Goal: Task Accomplishment & Management: Complete application form

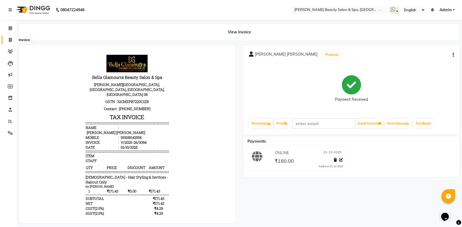
click at [11, 39] on icon at bounding box center [10, 40] width 3 height 4
select select "service"
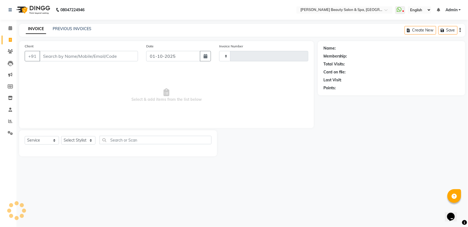
type input "3095"
select select "7524"
click at [57, 57] on input "Client" at bounding box center [88, 56] width 98 height 10
type input "7"
type input "8157096602"
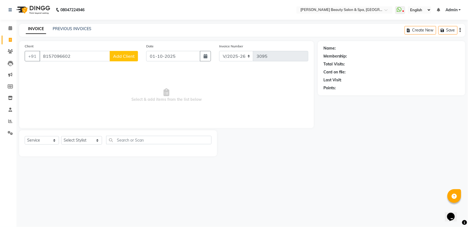
click at [124, 53] on span "Add Client" at bounding box center [124, 55] width 22 height 5
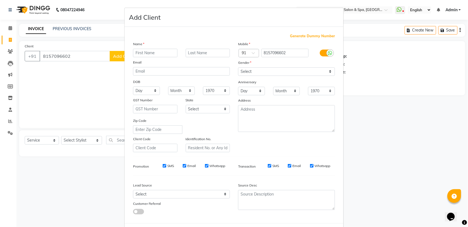
click at [149, 52] on input "text" at bounding box center [155, 53] width 44 height 8
type input "FAABIL"
click at [263, 71] on select "Select [DEMOGRAPHIC_DATA] [DEMOGRAPHIC_DATA] Other Prefer Not To Say" at bounding box center [286, 71] width 97 height 8
select select "[DEMOGRAPHIC_DATA]"
click at [238, 67] on select "Select [DEMOGRAPHIC_DATA] [DEMOGRAPHIC_DATA] Other Prefer Not To Say" at bounding box center [286, 71] width 97 height 8
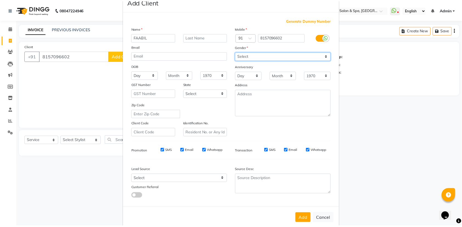
scroll to position [24, 0]
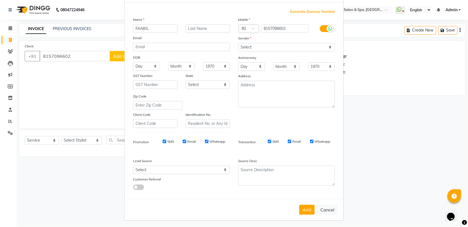
click at [300, 203] on div "Add Cancel" at bounding box center [233, 210] width 219 height 22
click at [301, 208] on button "Add" at bounding box center [306, 210] width 15 height 10
select select
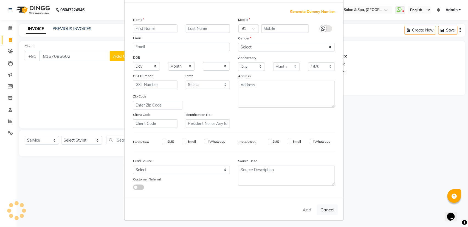
select select
checkbox input "false"
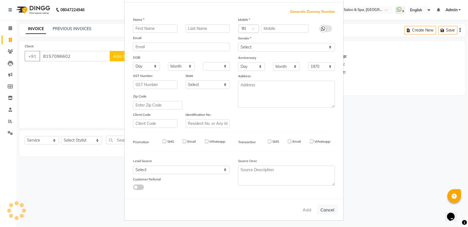
checkbox input "false"
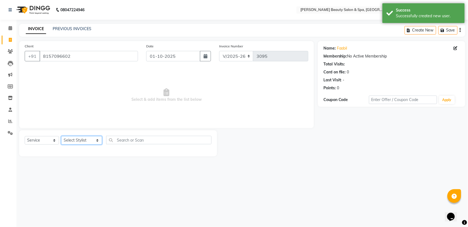
drag, startPoint x: 90, startPoint y: 137, endPoint x: 87, endPoint y: 138, distance: 3.5
click at [90, 136] on div "Select Service Product Membership Package Voucher Prepaid Gift Card Select Styl…" at bounding box center [118, 142] width 187 height 13
select select "79765"
click at [61, 136] on select "Select Stylist Admin [PERSON_NAME] [PERSON_NAME] [PERSON_NAME] [PERSON_NAME] [P…" at bounding box center [81, 140] width 41 height 8
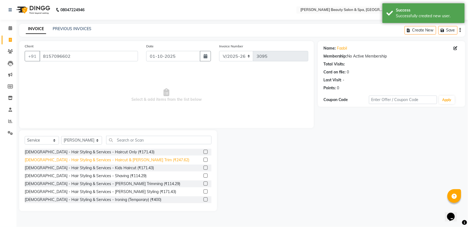
click at [81, 158] on div "[DEMOGRAPHIC_DATA] - Hair Styling & Services - Haircut & [PERSON_NAME] Trim (₹2…" at bounding box center [107, 160] width 164 height 6
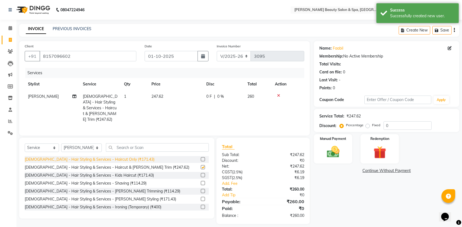
checkbox input "false"
drag, startPoint x: 81, startPoint y: 143, endPoint x: 81, endPoint y: 149, distance: 6.0
click at [81, 147] on div "Select Service Product Membership Package Voucher Prepaid Gift Card Select Styl…" at bounding box center [116, 178] width 195 height 81
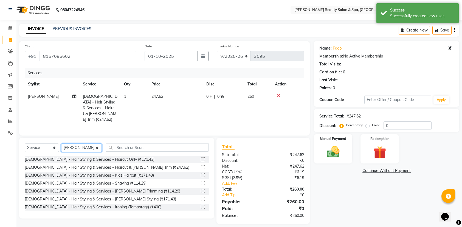
click at [81, 149] on select "Select Stylist Admin [PERSON_NAME] [PERSON_NAME] [PERSON_NAME] [PERSON_NAME] [P…" at bounding box center [81, 148] width 41 height 8
select select "83646"
click at [61, 144] on select "Select Stylist Admin [PERSON_NAME] [PERSON_NAME] [PERSON_NAME] [PERSON_NAME] [P…" at bounding box center [81, 148] width 41 height 8
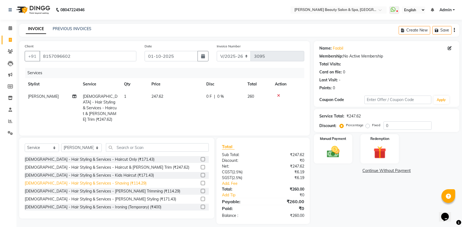
click at [97, 183] on div "[DEMOGRAPHIC_DATA] - Hair Styling & Services - Shaving (₹114.29)" at bounding box center [86, 184] width 122 height 6
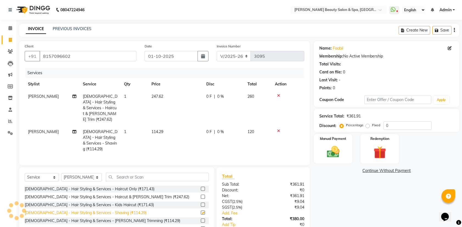
checkbox input "false"
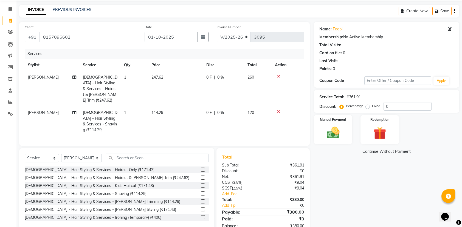
scroll to position [30, 0]
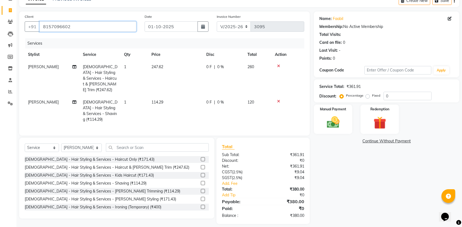
click at [113, 30] on input "8157096602" at bounding box center [87, 26] width 97 height 10
click at [277, 99] on icon at bounding box center [278, 101] width 3 height 4
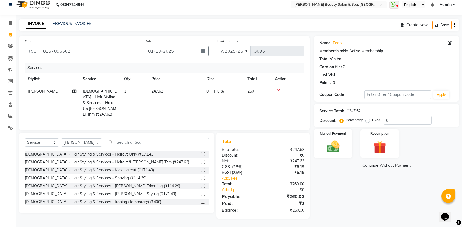
scroll to position [6, 0]
click at [279, 85] on td at bounding box center [287, 102] width 33 height 35
click at [278, 89] on icon at bounding box center [278, 91] width 3 height 4
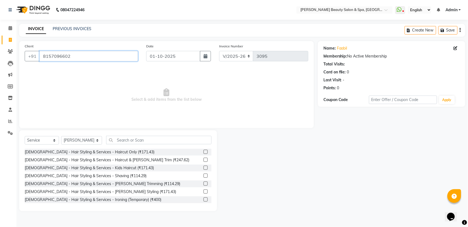
click at [82, 53] on input "8157096602" at bounding box center [88, 56] width 98 height 10
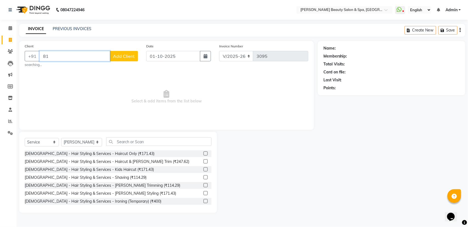
type input "8"
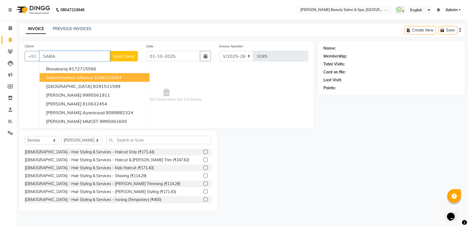
click at [111, 76] on ngb-highlight "8106323454" at bounding box center [107, 77] width 27 height 5
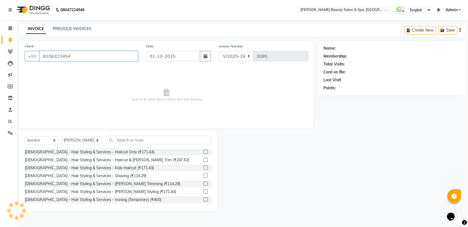
type input "8106323454"
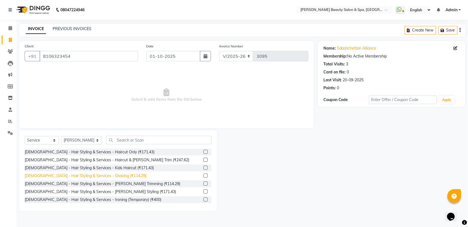
click at [70, 177] on div "[DEMOGRAPHIC_DATA] - Hair Styling & Services - Shaving (₹114.29)" at bounding box center [86, 176] width 122 height 6
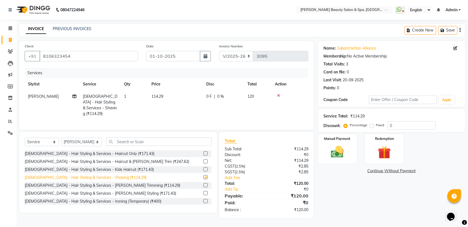
checkbox input "false"
click at [337, 154] on img at bounding box center [337, 151] width 22 height 15
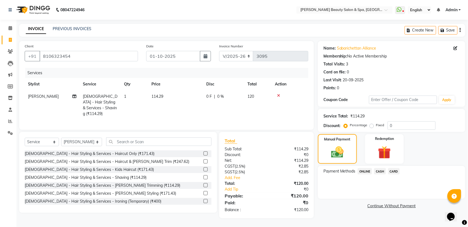
click at [368, 174] on span "ONLINE" at bounding box center [364, 171] width 14 height 6
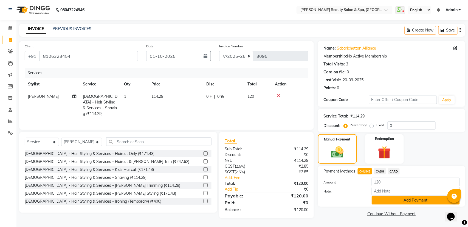
click at [381, 203] on button "Add Payment" at bounding box center [415, 200] width 88 height 8
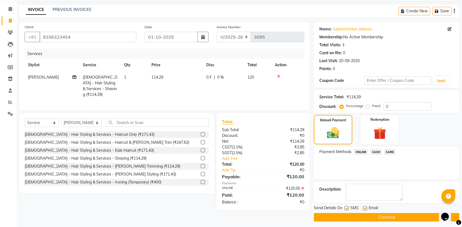
scroll to position [22, 0]
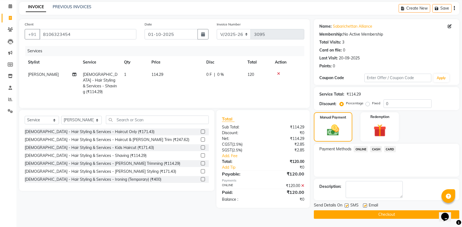
click at [382, 214] on button "Checkout" at bounding box center [386, 215] width 145 height 8
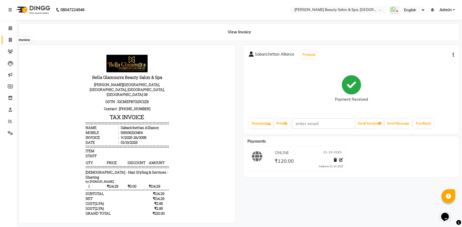
click at [9, 38] on icon at bounding box center [10, 40] width 3 height 4
select select "service"
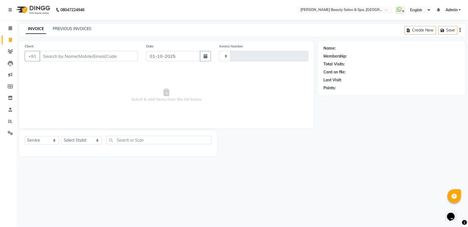
click at [67, 56] on input "Client" at bounding box center [88, 56] width 98 height 10
click at [87, 59] on input "Client" at bounding box center [88, 56] width 98 height 10
click at [89, 55] on input "Client" at bounding box center [88, 56] width 98 height 10
click at [60, 59] on input "Client" at bounding box center [88, 56] width 98 height 10
click at [58, 56] on input "Client" at bounding box center [88, 56] width 98 height 10
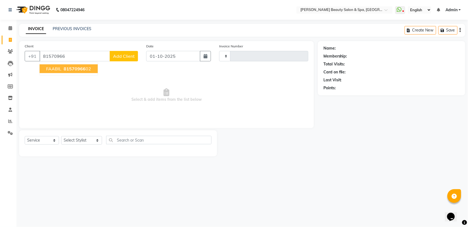
click at [54, 69] on span "FAABIL" at bounding box center [53, 68] width 15 height 5
type input "8157096602"
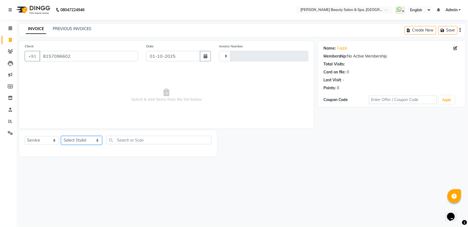
click at [80, 140] on select "Select Stylist Admin [PERSON_NAME] [PERSON_NAME] [PERSON_NAME] [PERSON_NAME] [P…" at bounding box center [81, 140] width 41 height 8
select select "79765"
click at [61, 136] on select "Select Stylist Admin [PERSON_NAME] [PERSON_NAME] [PERSON_NAME] [PERSON_NAME] [P…" at bounding box center [81, 140] width 41 height 8
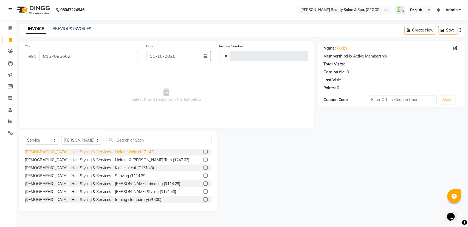
click at [104, 159] on div "[DEMOGRAPHIC_DATA] - Hair Styling & Services - Haircut & [PERSON_NAME] Trim (₹2…" at bounding box center [107, 160] width 164 height 6
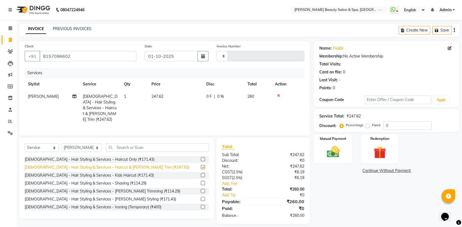
checkbox input "false"
click at [69, 146] on select "Select Stylist Admin [PERSON_NAME] [PERSON_NAME] [PERSON_NAME] [PERSON_NAME] [P…" at bounding box center [81, 148] width 41 height 8
select select "83646"
click at [61, 144] on select "Select Stylist Admin [PERSON_NAME] [PERSON_NAME] [PERSON_NAME] [PERSON_NAME] [P…" at bounding box center [81, 148] width 41 height 8
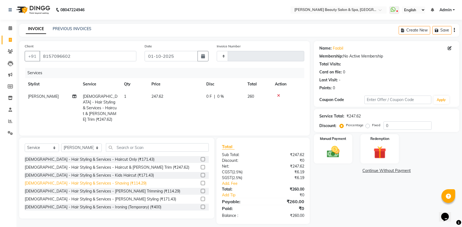
click at [95, 184] on div "[DEMOGRAPHIC_DATA] - Hair Styling & Services - Shaving (₹114.29)" at bounding box center [86, 184] width 122 height 6
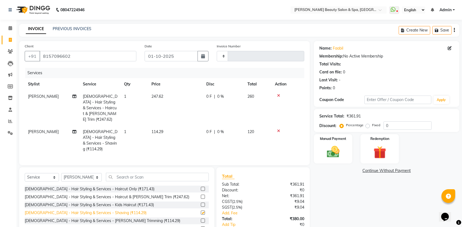
checkbox input "false"
click at [324, 149] on img at bounding box center [332, 151] width 21 height 15
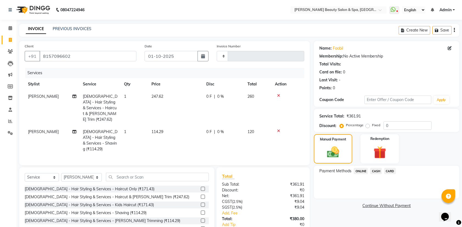
click at [361, 168] on span "ONLINE" at bounding box center [360, 171] width 14 height 6
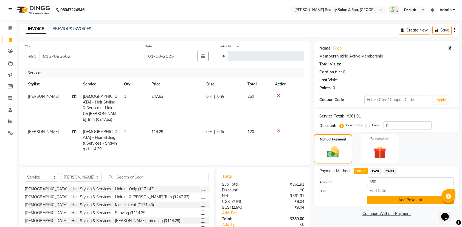
click at [387, 197] on button "Add Payment" at bounding box center [410, 200] width 87 height 8
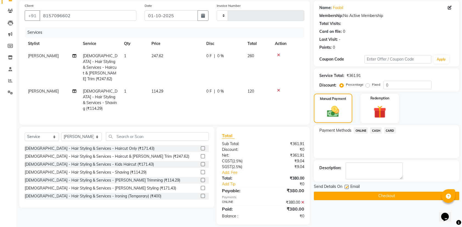
scroll to position [41, 0]
click at [392, 198] on button "Checkout" at bounding box center [386, 196] width 145 height 8
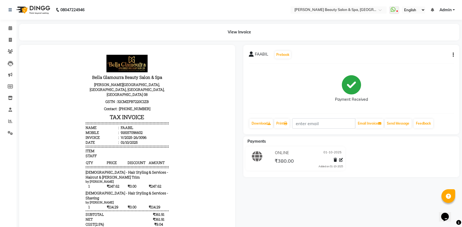
click at [397, 184] on div "FAABIL Prebook Payment Received Download Print Email Invoice Send Message Feedb…" at bounding box center [351, 143] width 224 height 196
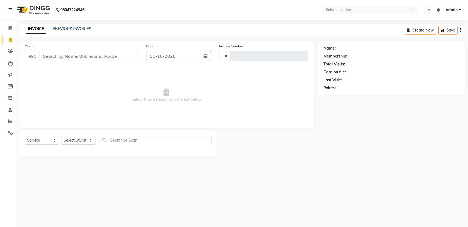
select select "service"
type input "3097"
click at [71, 57] on input "Client" at bounding box center [88, 56] width 98 height 10
select select "en"
select select "7524"
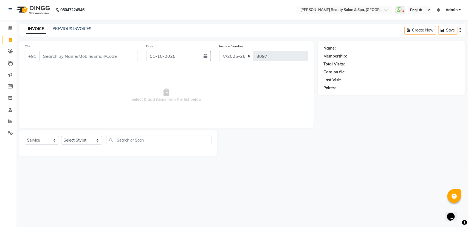
drag, startPoint x: 55, startPoint y: 57, endPoint x: 60, endPoint y: 57, distance: 4.9
click at [60, 57] on input "Client" at bounding box center [88, 56] width 98 height 10
type input "7012202398"
click at [126, 55] on span "Add Client" at bounding box center [124, 55] width 22 height 5
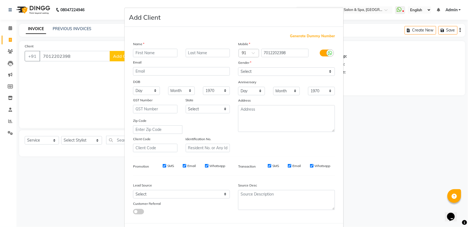
click at [137, 54] on input "text" at bounding box center [155, 53] width 44 height 8
type input "RASHINA"
click at [306, 76] on div "Mobile Country Code × 91 7012202398 Gender Select Male Female Other Prefer Not …" at bounding box center [286, 96] width 105 height 111
click at [306, 68] on select "Select [DEMOGRAPHIC_DATA] [DEMOGRAPHIC_DATA] Other Prefer Not To Say" at bounding box center [286, 71] width 97 height 8
click at [238, 67] on select "Select [DEMOGRAPHIC_DATA] [DEMOGRAPHIC_DATA] Other Prefer Not To Say" at bounding box center [286, 71] width 97 height 8
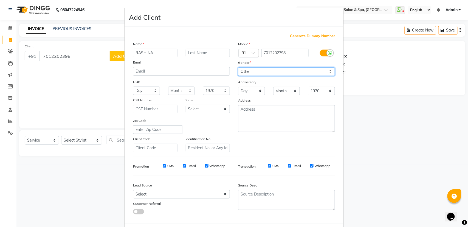
click at [297, 68] on select "Select [DEMOGRAPHIC_DATA] [DEMOGRAPHIC_DATA] Other Prefer Not To Say" at bounding box center [286, 71] width 97 height 8
select select "female"
click at [238, 67] on select "Select [DEMOGRAPHIC_DATA] [DEMOGRAPHIC_DATA] Other Prefer Not To Say" at bounding box center [286, 71] width 97 height 8
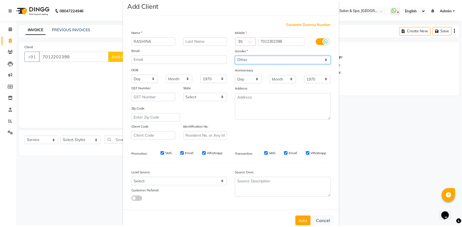
scroll to position [24, 0]
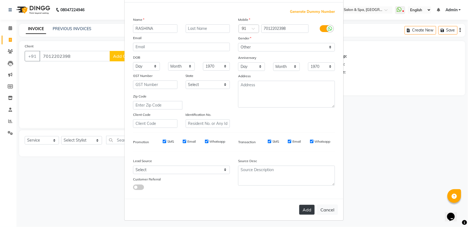
click at [302, 207] on button "Add" at bounding box center [306, 210] width 15 height 10
select select
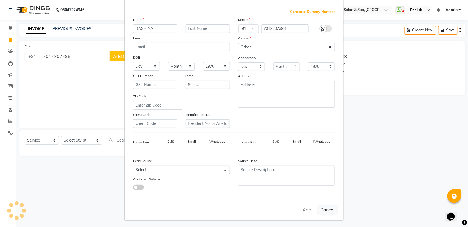
select select
checkbox input "false"
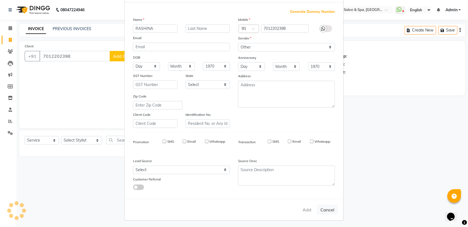
checkbox input "false"
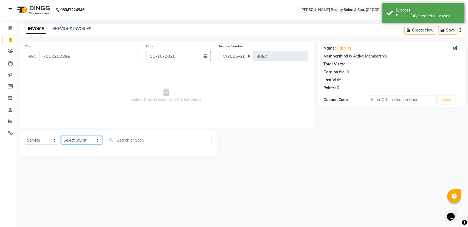
click at [87, 138] on select "Select Stylist Admin [PERSON_NAME] [PERSON_NAME] [PERSON_NAME] [PERSON_NAME] [P…" at bounding box center [81, 140] width 41 height 8
select select "83644"
click at [61, 136] on select "Select Stylist Admin [PERSON_NAME] [PERSON_NAME] [PERSON_NAME] [PERSON_NAME] [P…" at bounding box center [81, 140] width 41 height 8
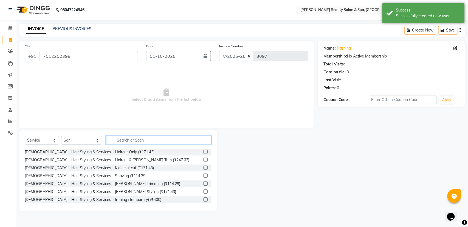
click at [125, 141] on input "text" at bounding box center [158, 140] width 105 height 8
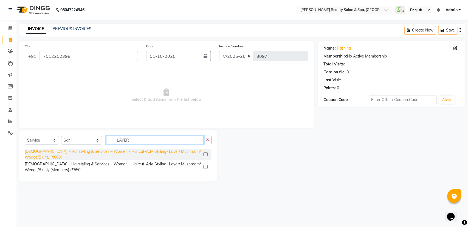
type input "LAYER"
click at [96, 150] on div "[DEMOGRAPHIC_DATA] - Hairstyling & Services – Women - Haircut-Adv. Styling- Lay…" at bounding box center [113, 155] width 177 height 12
checkbox input "false"
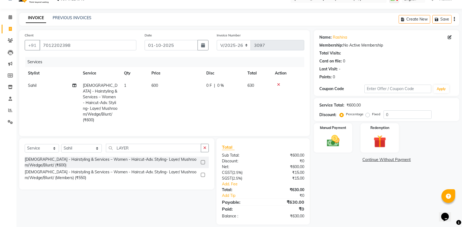
scroll to position [17, 0]
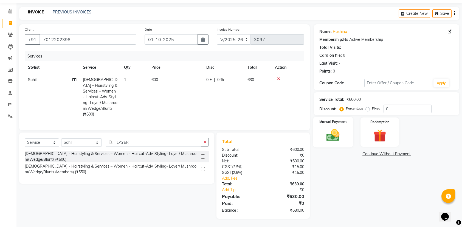
click at [336, 139] on img at bounding box center [332, 135] width 21 height 15
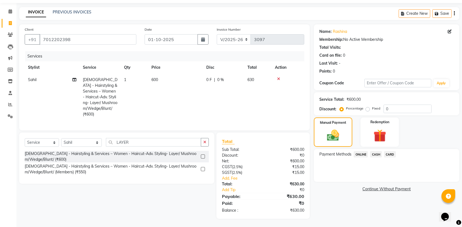
click at [356, 152] on span "ONLINE" at bounding box center [360, 154] width 14 height 6
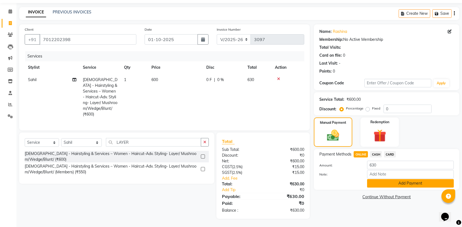
click at [395, 182] on button "Add Payment" at bounding box center [410, 183] width 87 height 8
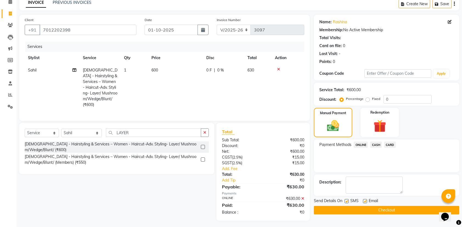
scroll to position [29, 0]
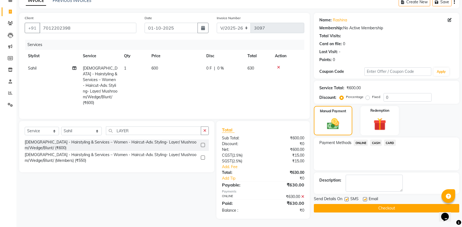
click at [410, 207] on button "Checkout" at bounding box center [386, 208] width 145 height 8
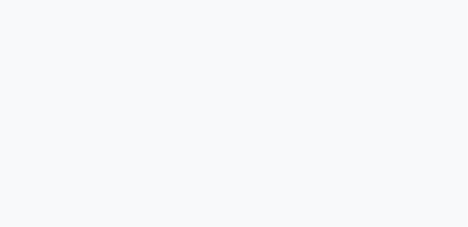
select select "service"
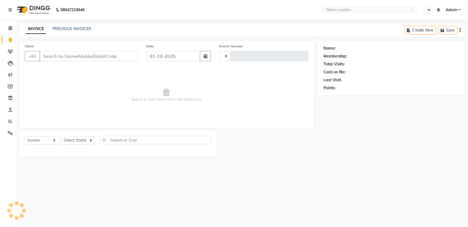
type input "3098"
select select "en"
select select "7524"
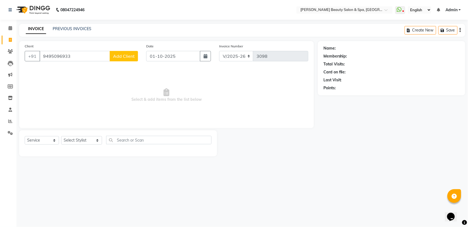
type input "9495096933"
click at [131, 57] on span "Add Client" at bounding box center [124, 55] width 22 height 5
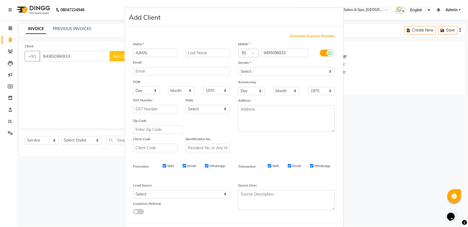
type input "AJMAL"
click at [268, 70] on select "Select [DEMOGRAPHIC_DATA] [DEMOGRAPHIC_DATA] Other Prefer Not To Say" at bounding box center [286, 71] width 97 height 8
select select "[DEMOGRAPHIC_DATA]"
click at [238, 67] on select "Select [DEMOGRAPHIC_DATA] [DEMOGRAPHIC_DATA] Other Prefer Not To Say" at bounding box center [286, 71] width 97 height 8
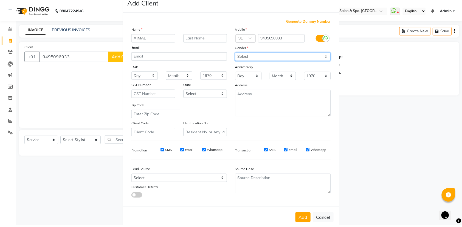
scroll to position [24, 0]
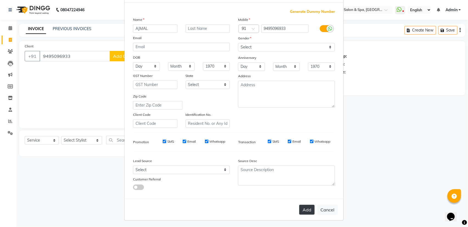
click at [304, 211] on button "Add" at bounding box center [306, 210] width 15 height 10
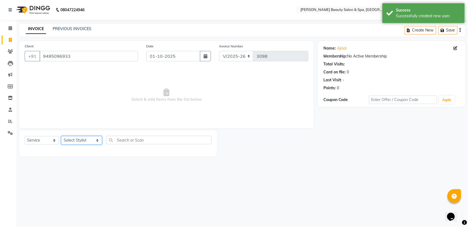
click at [69, 142] on select "Select Stylist Admin [PERSON_NAME] [PERSON_NAME] [PERSON_NAME] [PERSON_NAME] [P…" at bounding box center [81, 140] width 41 height 8
select select "83644"
click at [61, 136] on select "Select Stylist Admin [PERSON_NAME] [PERSON_NAME] [PERSON_NAME] [PERSON_NAME] [P…" at bounding box center [81, 140] width 41 height 8
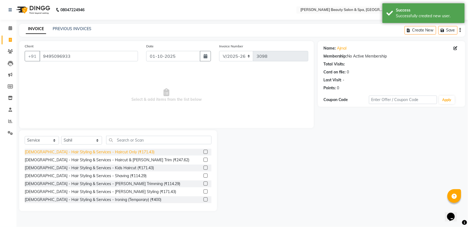
click at [110, 152] on div "[DEMOGRAPHIC_DATA] - Hair Styling & Services - Haircut Only (₹171.43)" at bounding box center [90, 152] width 130 height 6
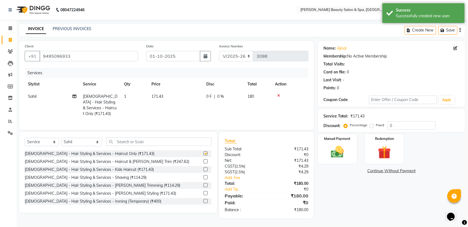
checkbox input "false"
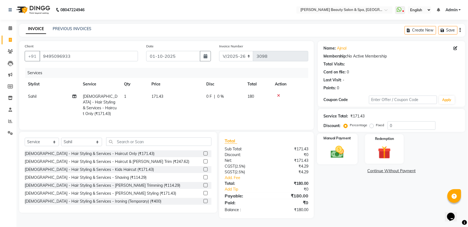
click at [337, 147] on img at bounding box center [337, 151] width 22 height 15
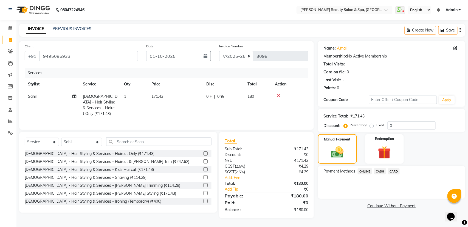
click at [363, 172] on span "ONLINE" at bounding box center [364, 171] width 14 height 6
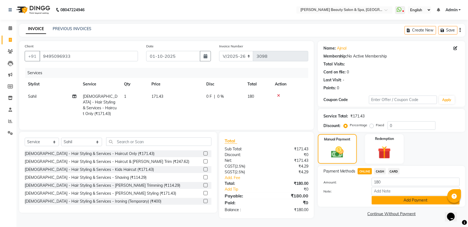
click at [396, 199] on button "Add Payment" at bounding box center [415, 200] width 88 height 8
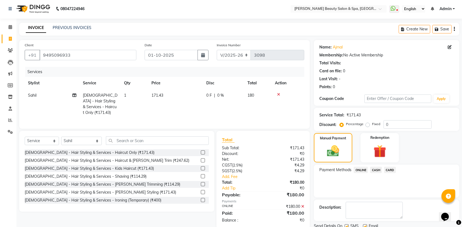
scroll to position [22, 0]
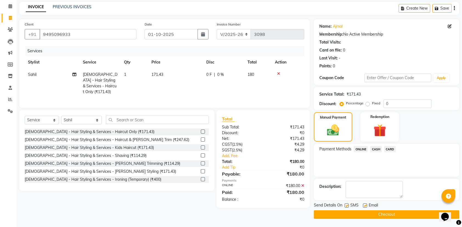
click at [392, 216] on button "Checkout" at bounding box center [386, 215] width 145 height 8
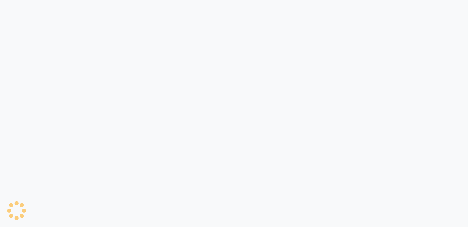
select select "service"
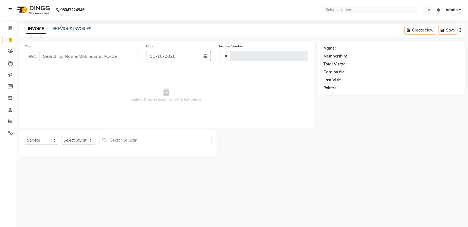
type input "3099"
select select "en"
select select "7524"
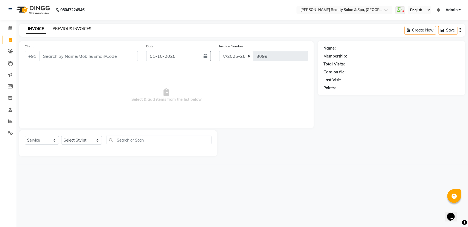
click at [69, 29] on link "PREVIOUS INVOICES" at bounding box center [72, 28] width 39 height 5
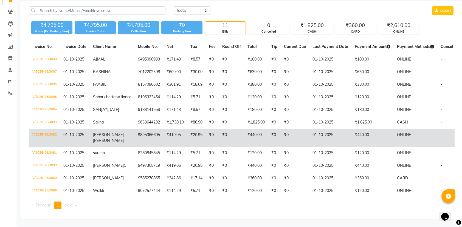
scroll to position [56, 0]
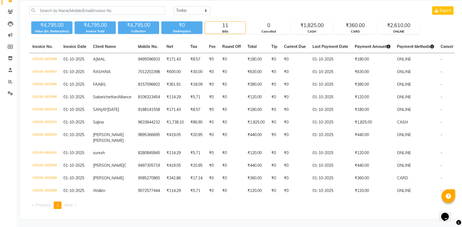
select select "service"
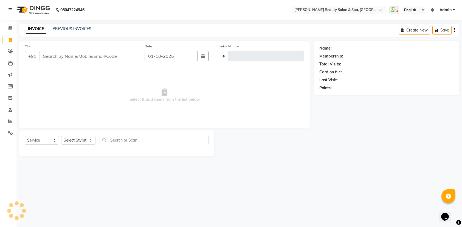
type input "3099"
select select "7524"
click at [8, 3] on nav "08047224946 Select Location × Bella Glamourra Beauty Salon & Spa, Eenchakkal, P…" at bounding box center [234, 10] width 468 height 20
click at [8, 4] on div "08047224946" at bounding box center [46, 9] width 84 height 15
click at [67, 61] on input "Client" at bounding box center [88, 56] width 98 height 10
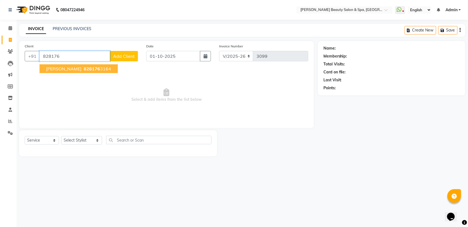
click at [90, 70] on span "828176" at bounding box center [92, 68] width 16 height 5
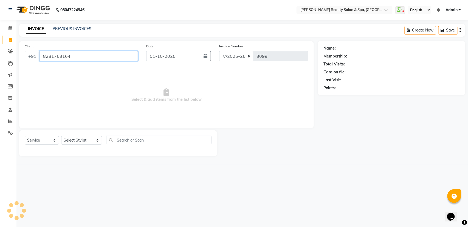
type input "8281763164"
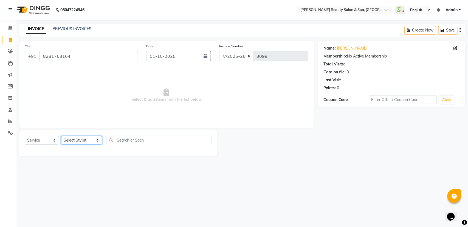
click at [77, 143] on select "Select Stylist Admin [PERSON_NAME] [PERSON_NAME] [PERSON_NAME] [PERSON_NAME] [P…" at bounding box center [81, 140] width 41 height 8
select select "67138"
click at [61, 136] on select "Select Stylist Admin [PERSON_NAME] [PERSON_NAME] [PERSON_NAME] [PERSON_NAME] [P…" at bounding box center [81, 140] width 41 height 8
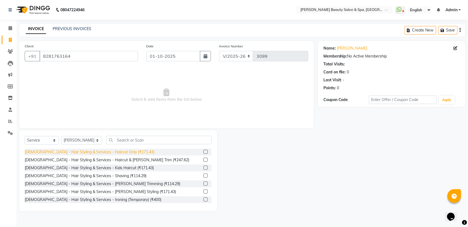
click at [111, 152] on div "[DEMOGRAPHIC_DATA] - Hair Styling & Services - Haircut Only (₹171.43)" at bounding box center [90, 152] width 130 height 6
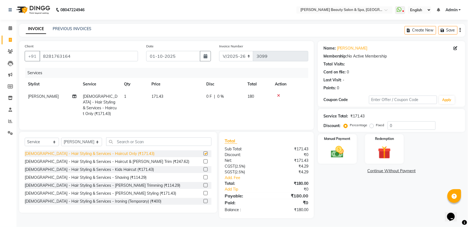
checkbox input "false"
click at [335, 141] on label "Manual Payment" at bounding box center [336, 138] width 27 height 5
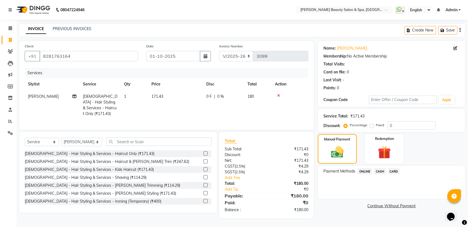
click at [364, 171] on span "ONLINE" at bounding box center [364, 171] width 14 height 6
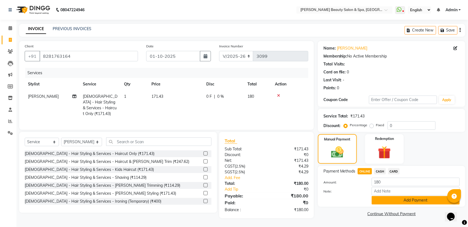
click at [393, 201] on button "Add Payment" at bounding box center [415, 200] width 88 height 8
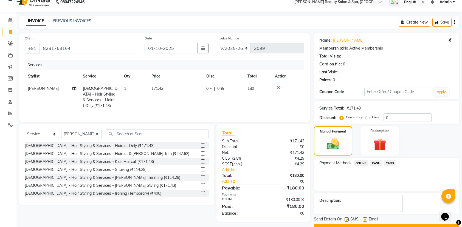
scroll to position [22, 0]
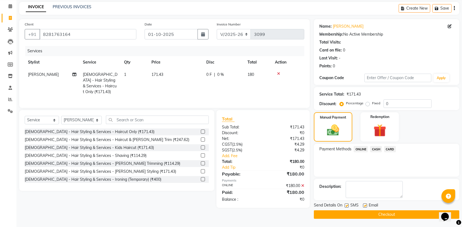
click at [396, 215] on button "Checkout" at bounding box center [386, 215] width 145 height 8
